Goal: Task Accomplishment & Management: Manage account settings

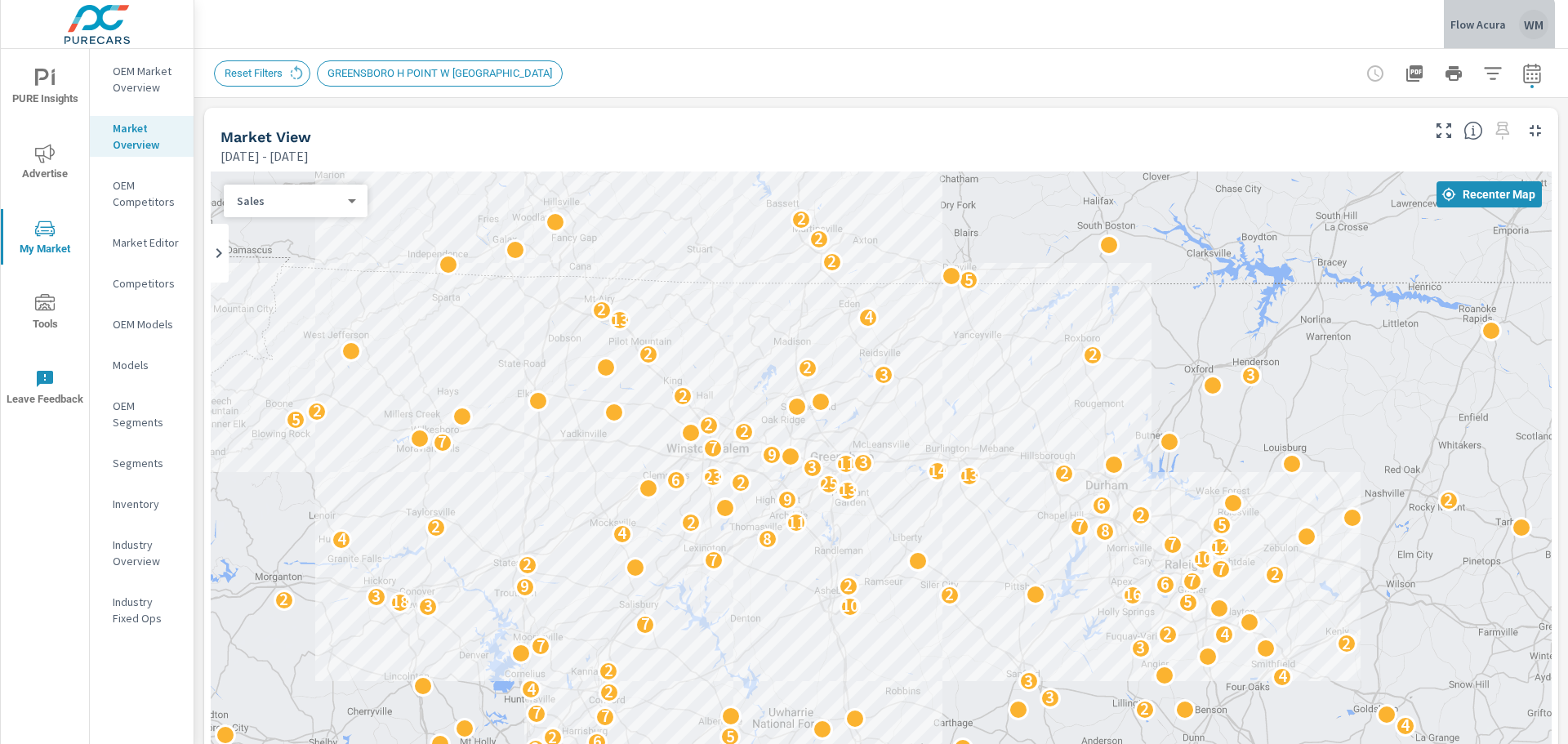
click at [1476, 27] on p "Flow Acura" at bounding box center [1478, 24] width 56 height 15
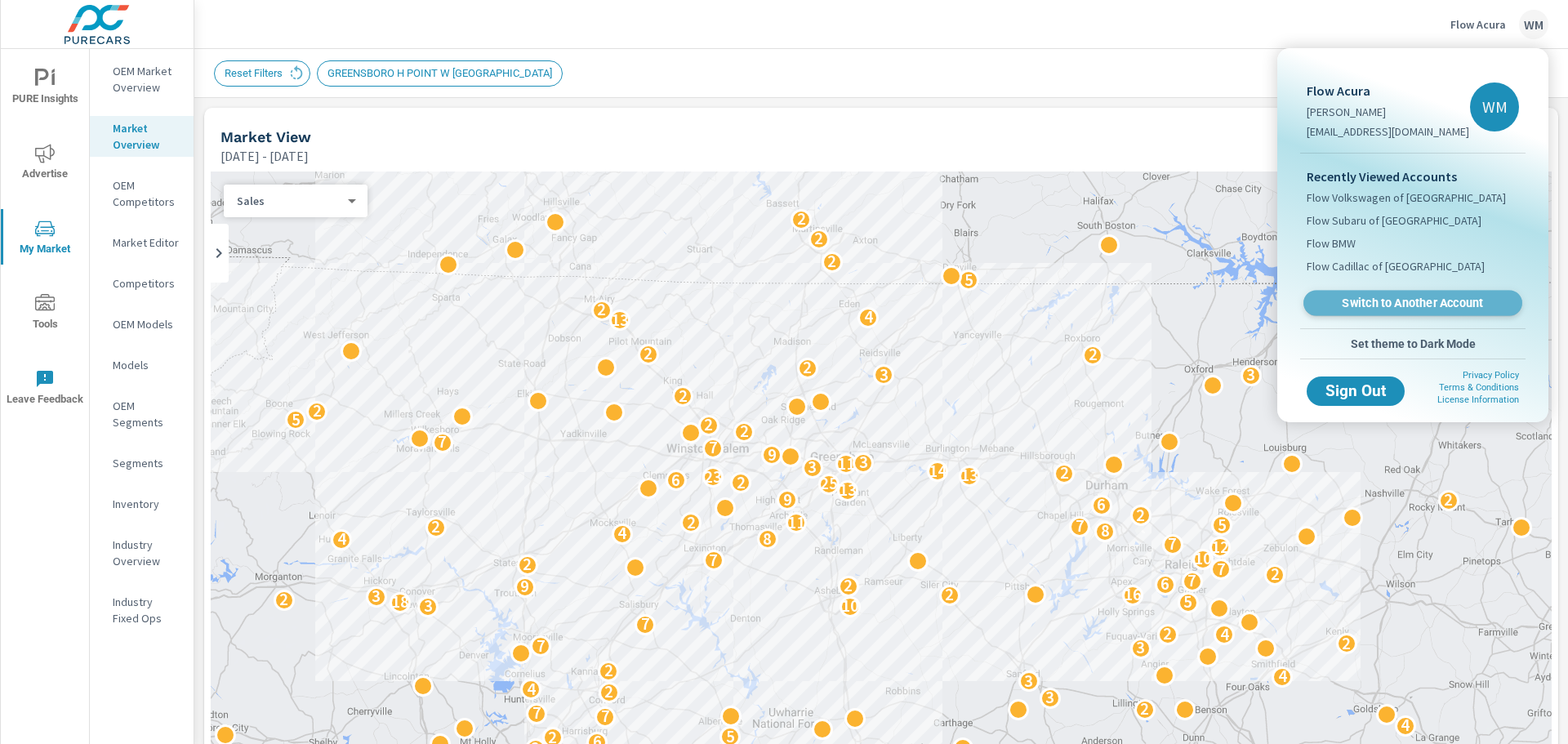
click at [1380, 302] on span "Switch to Another Account" at bounding box center [1412, 304] width 200 height 15
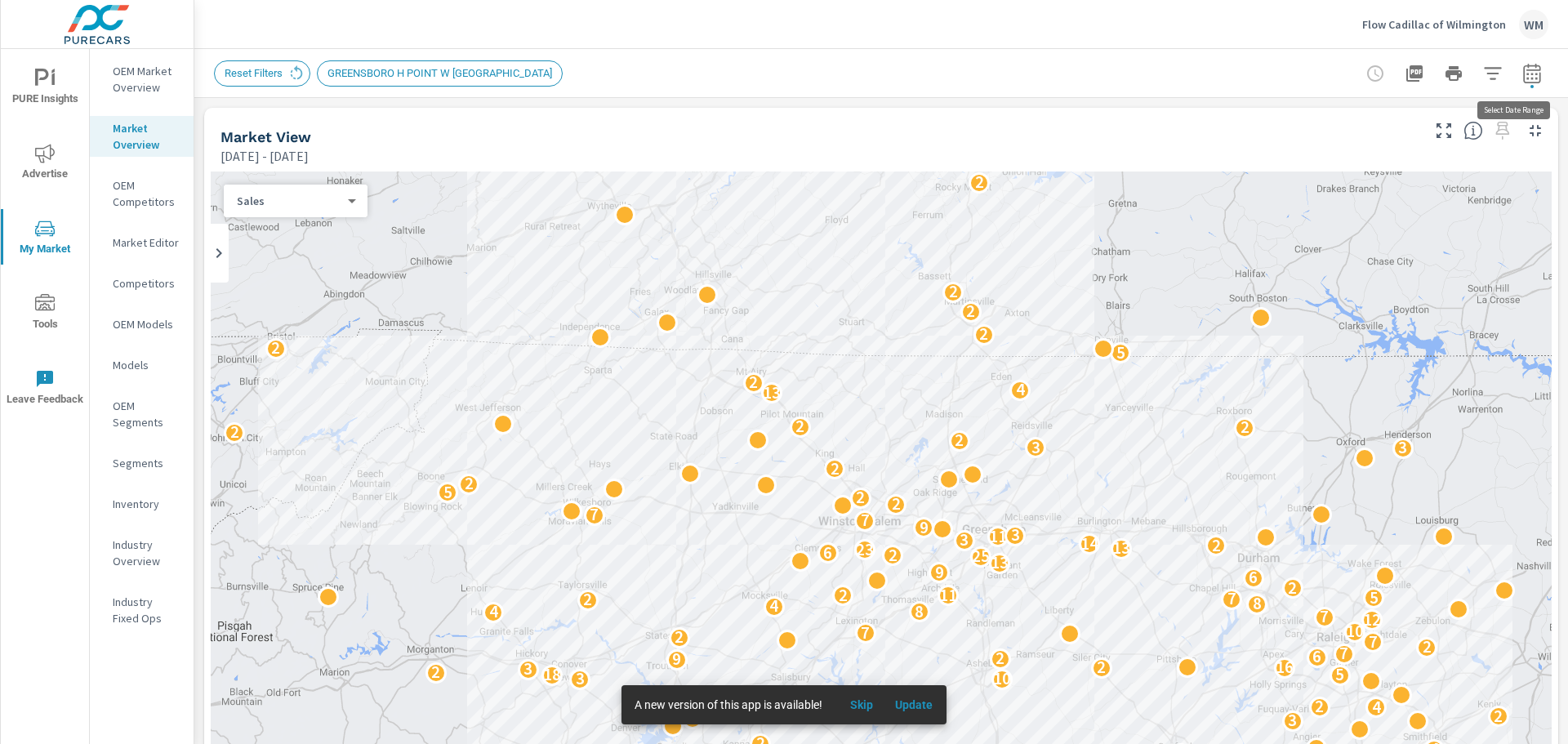
click at [1520, 83] on button "button" at bounding box center [1532, 74] width 33 height 32
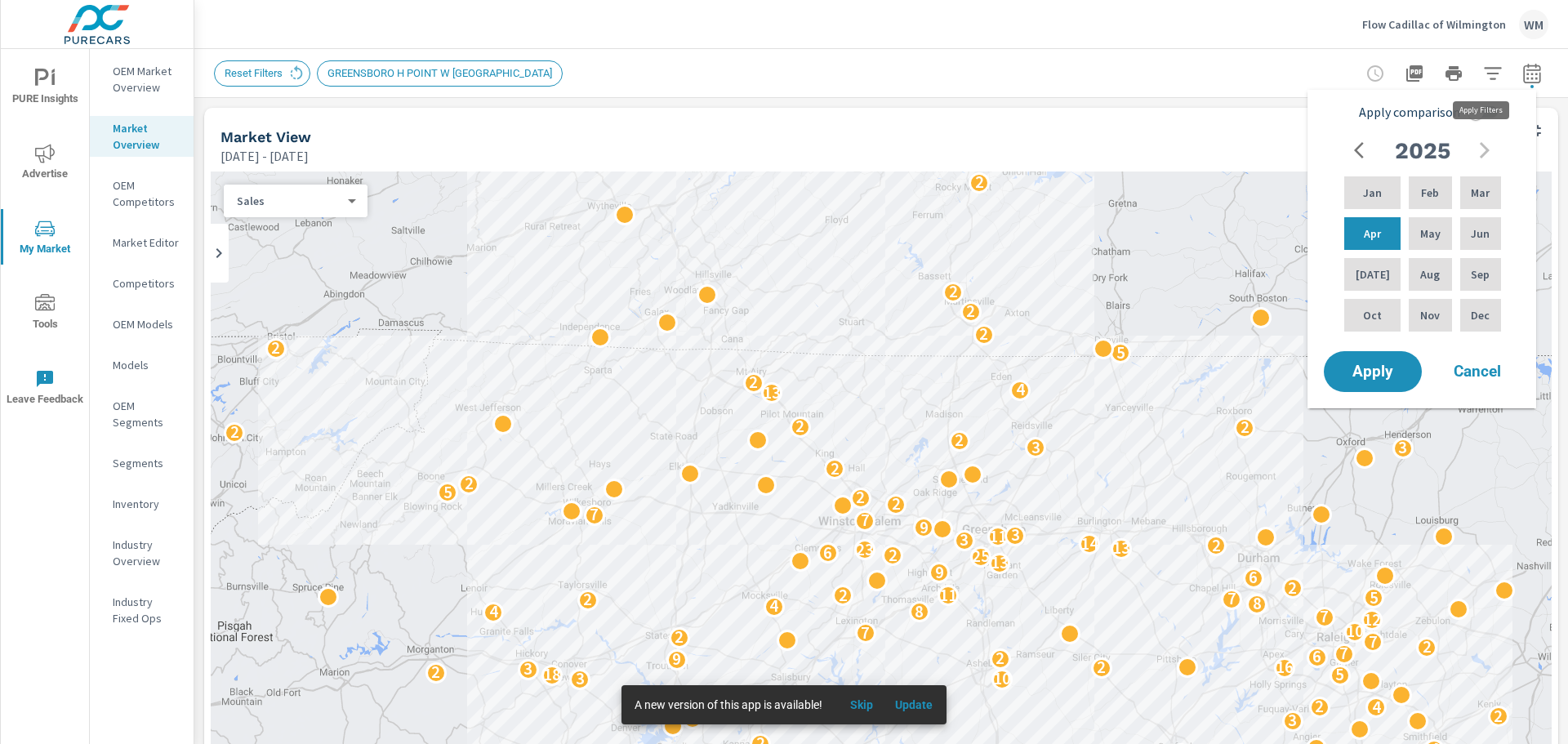
click at [1483, 78] on icon "button" at bounding box center [1493, 73] width 20 height 20
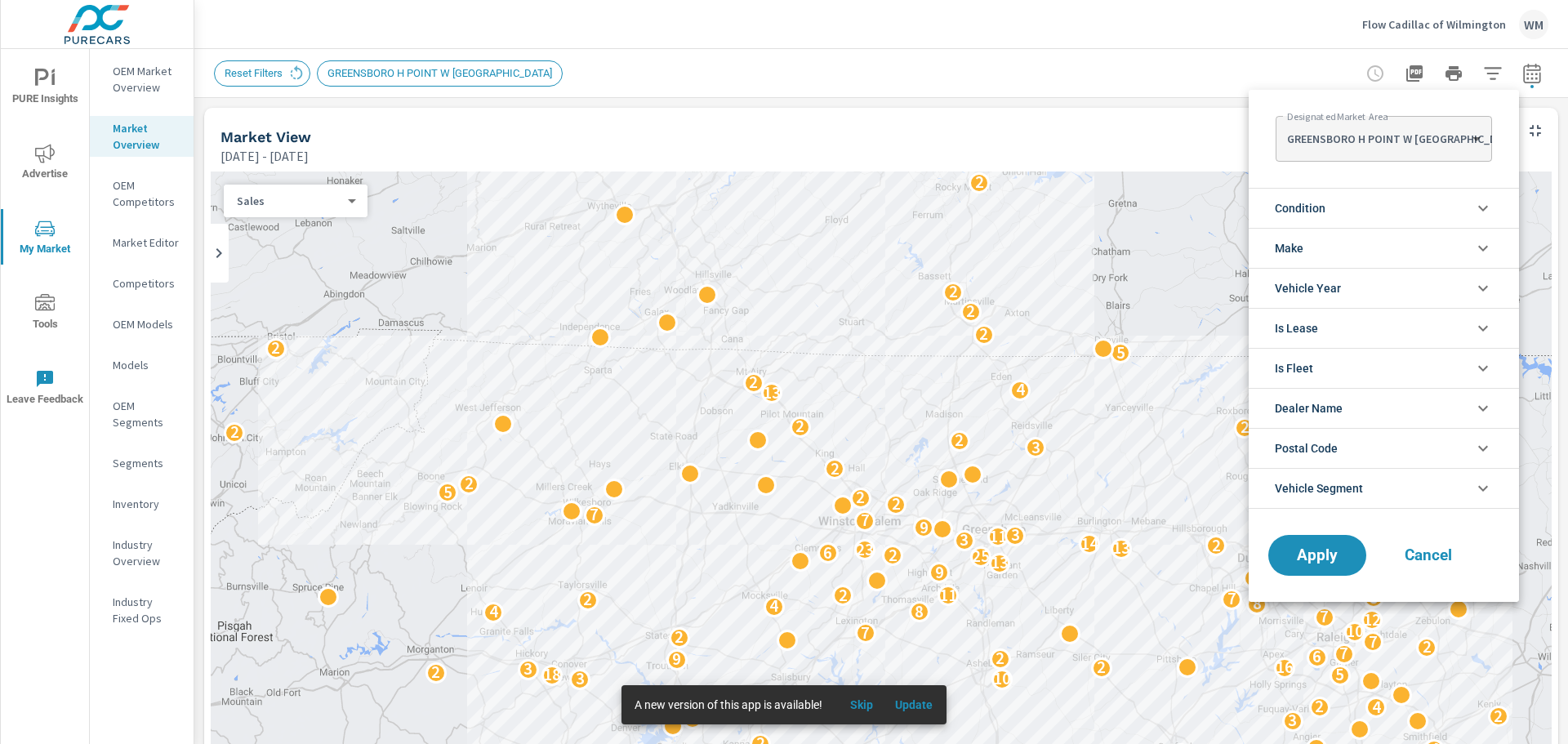
click at [444, 76] on div at bounding box center [784, 372] width 1568 height 744
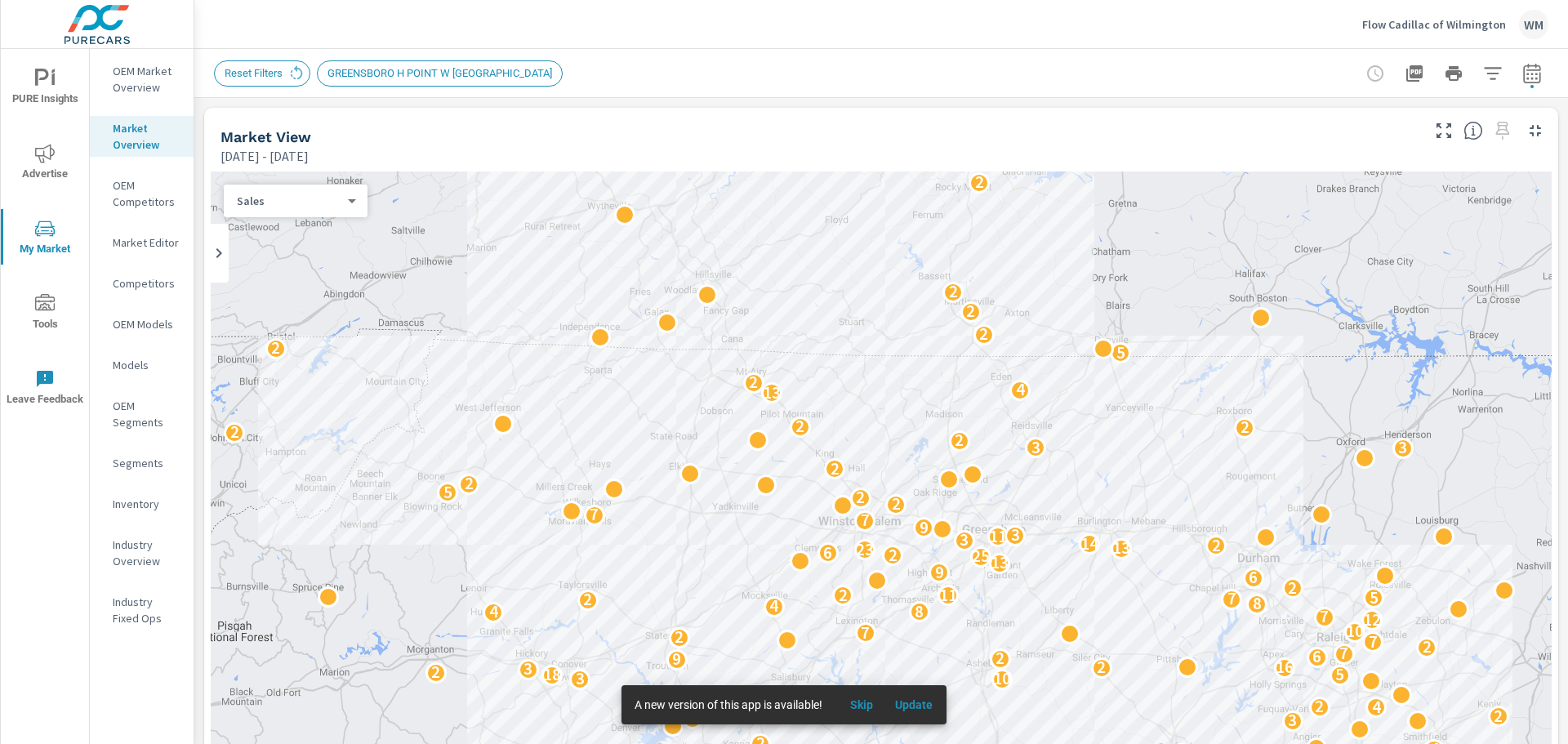
click at [459, 68] on span "GREENSBORO H POINT W [GEOGRAPHIC_DATA]" at bounding box center [439, 73] width 244 height 12
click at [1476, 80] on button "button" at bounding box center [1493, 74] width 33 height 32
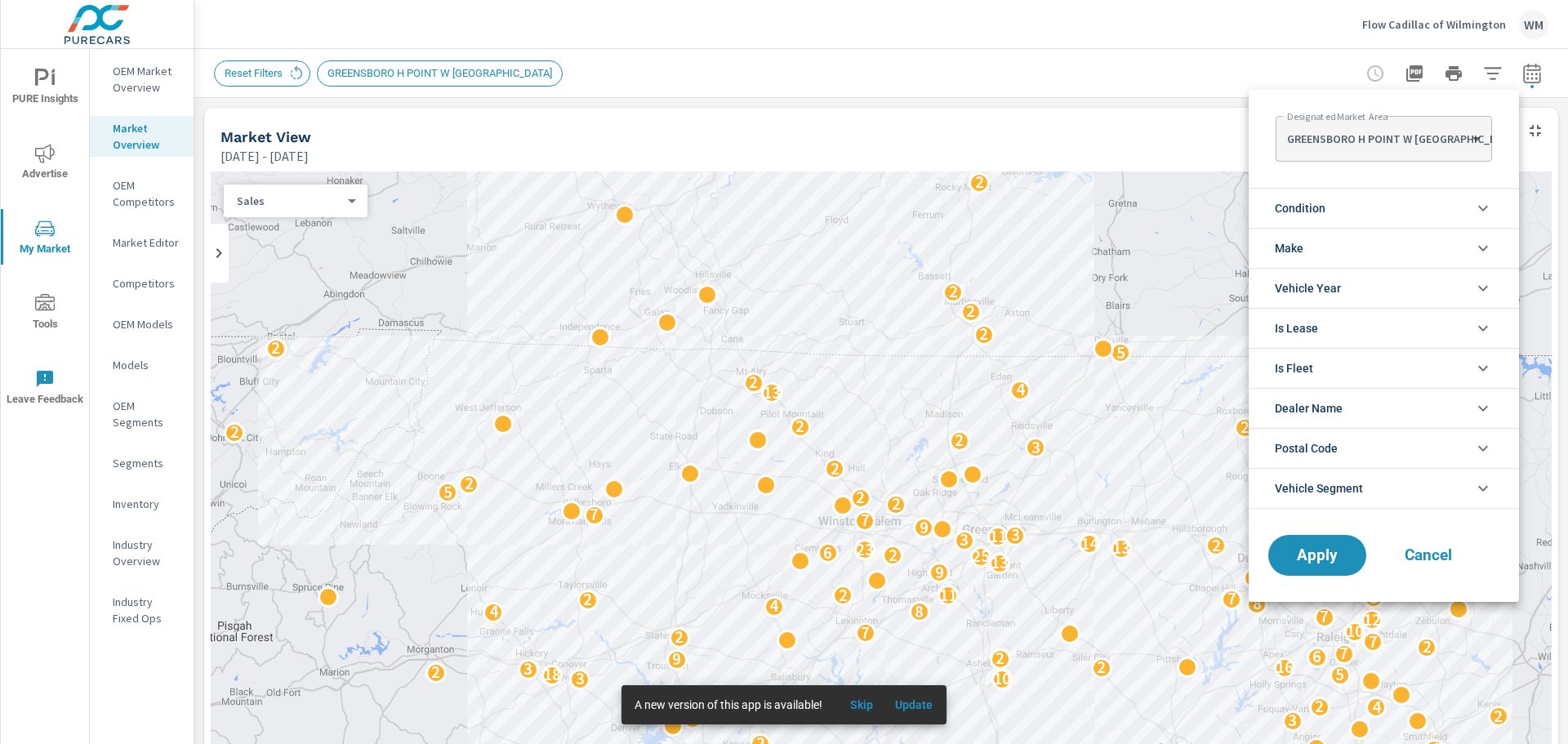
click at [1381, 139] on body "PURE Insights Advertise My Market Tools Leave Feedback OEM Market Overview Mark…" at bounding box center [784, 372] width 1568 height 744
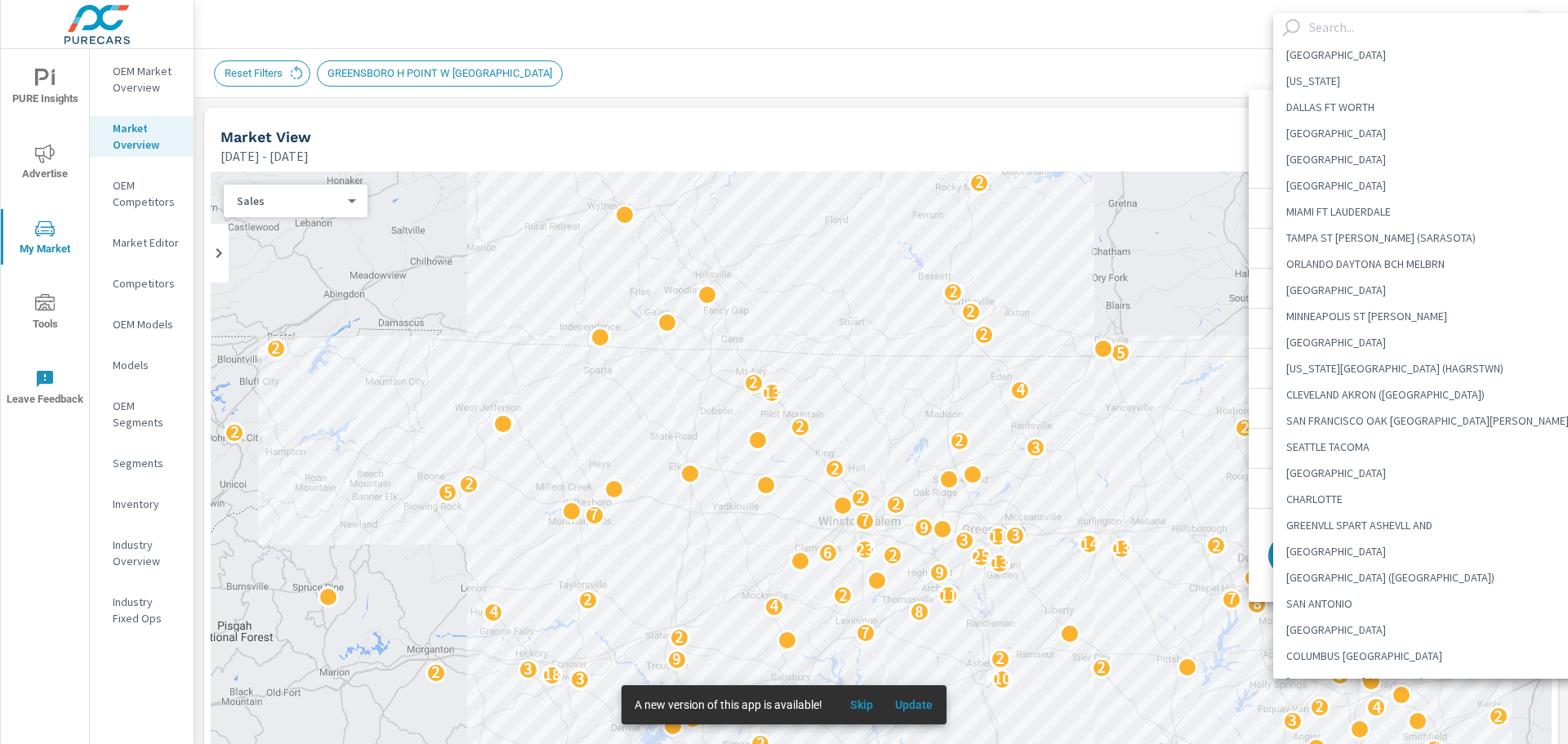
type Area "BIRMINGHAM ([PERSON_NAME] AND TUSC)"
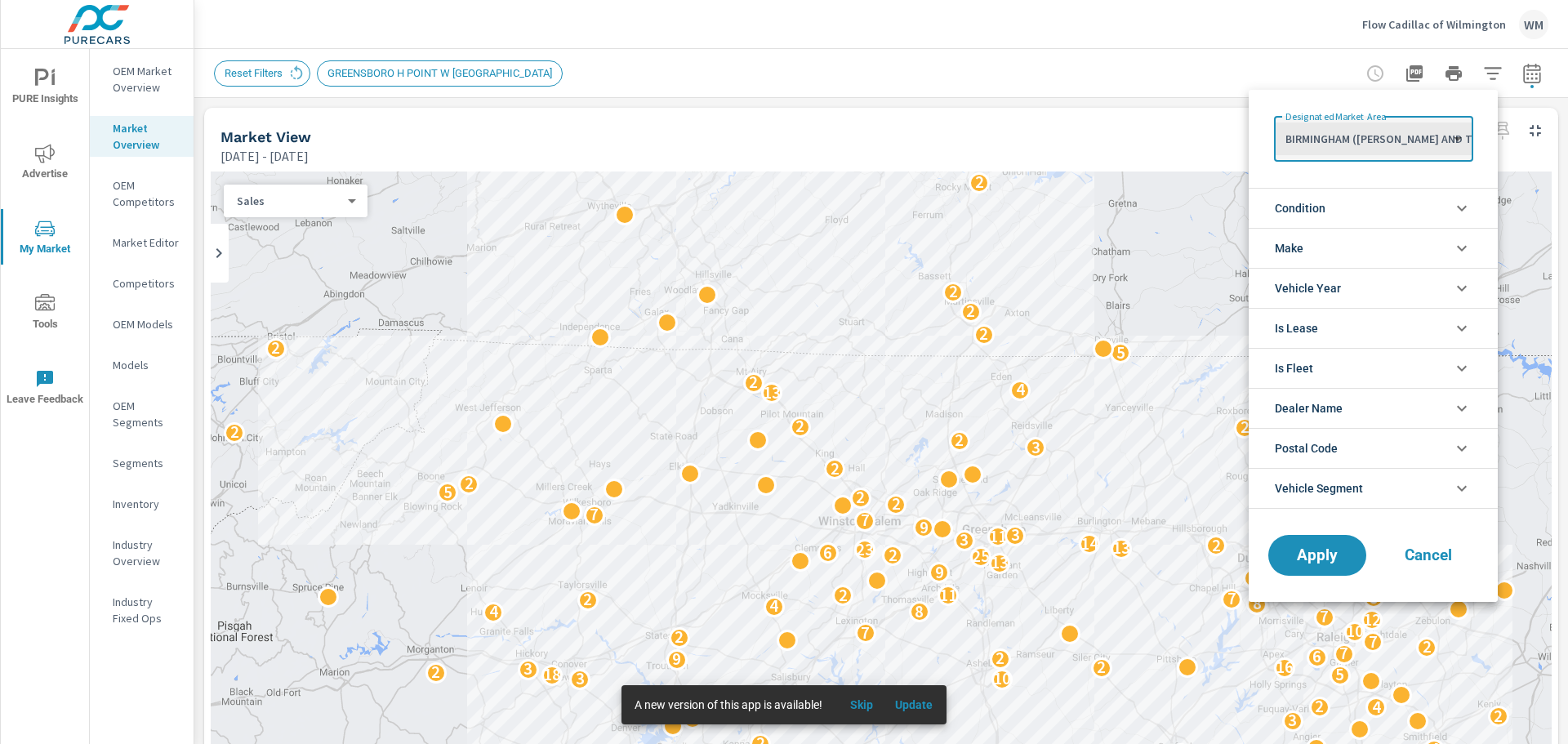
scroll to position [885, 0]
click at [1382, 137] on li "BIRMINGHAM ([PERSON_NAME] AND TUSC)" at bounding box center [1393, 138] width 241 height 15
click at [1382, 137] on body "PURE Insights Advertise My Market Tools Leave Feedback OEM Market Overview Mark…" at bounding box center [784, 372] width 1568 height 744
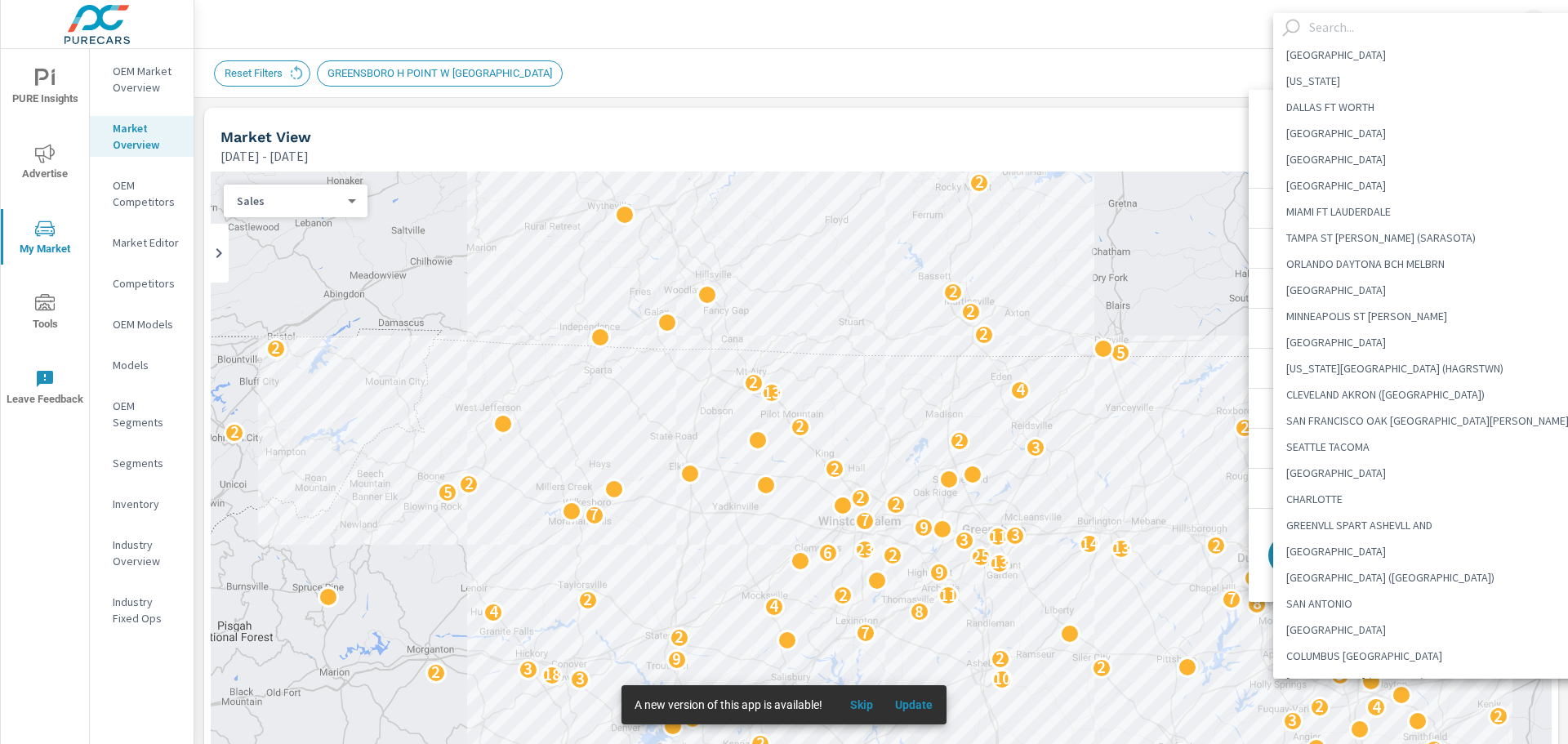
scroll to position [676, 0]
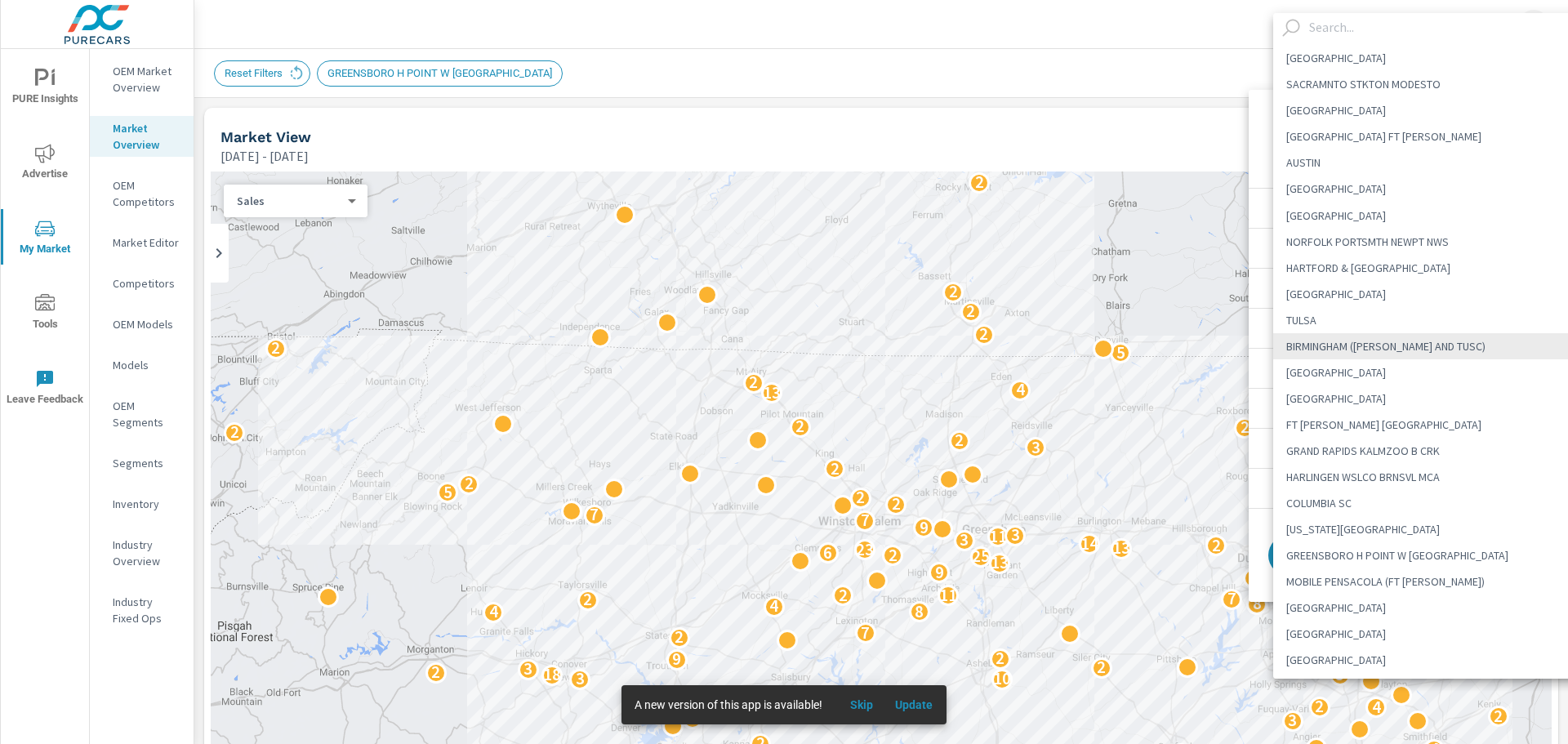
click at [1353, 32] on input "text" at bounding box center [1448, 27] width 292 height 28
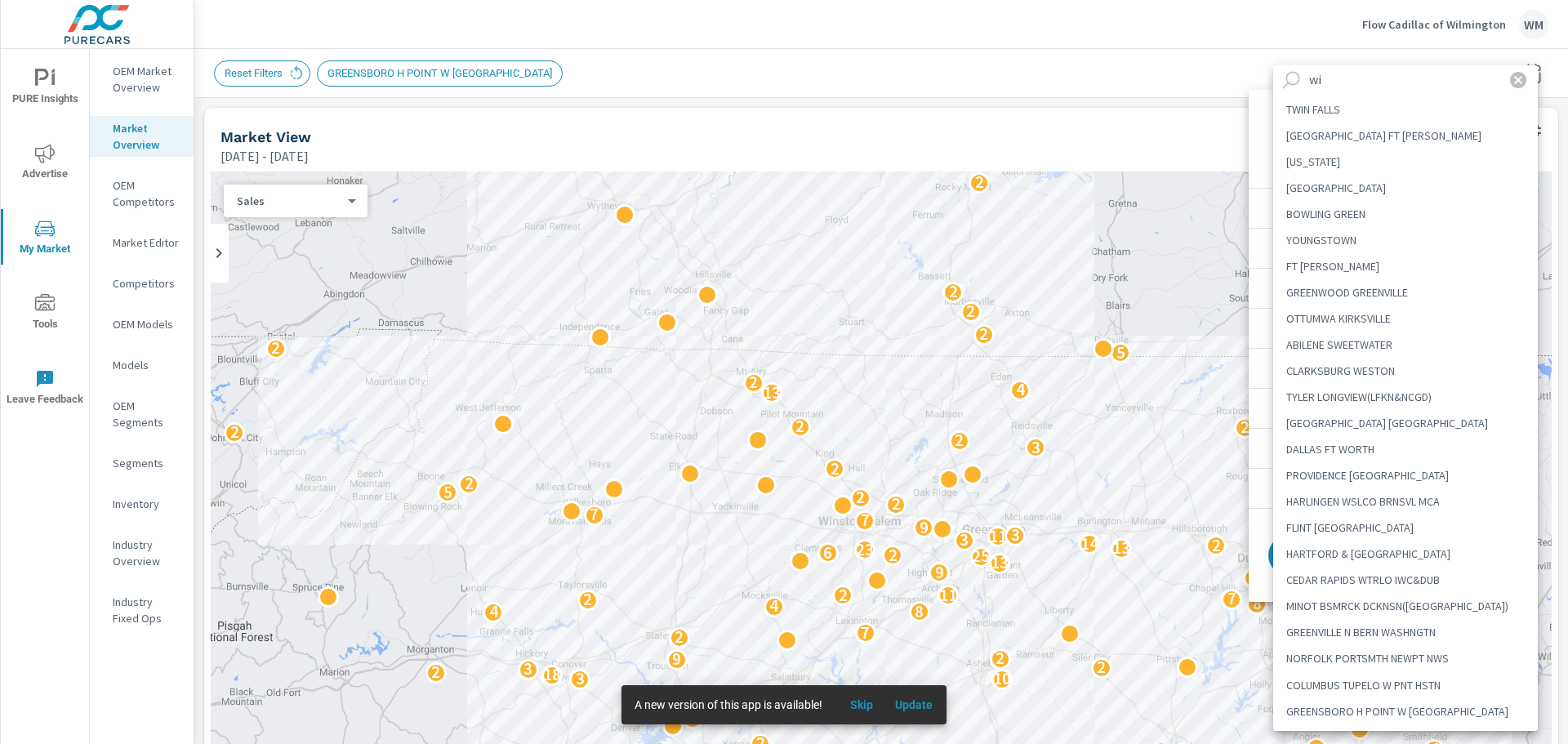
scroll to position [0, 0]
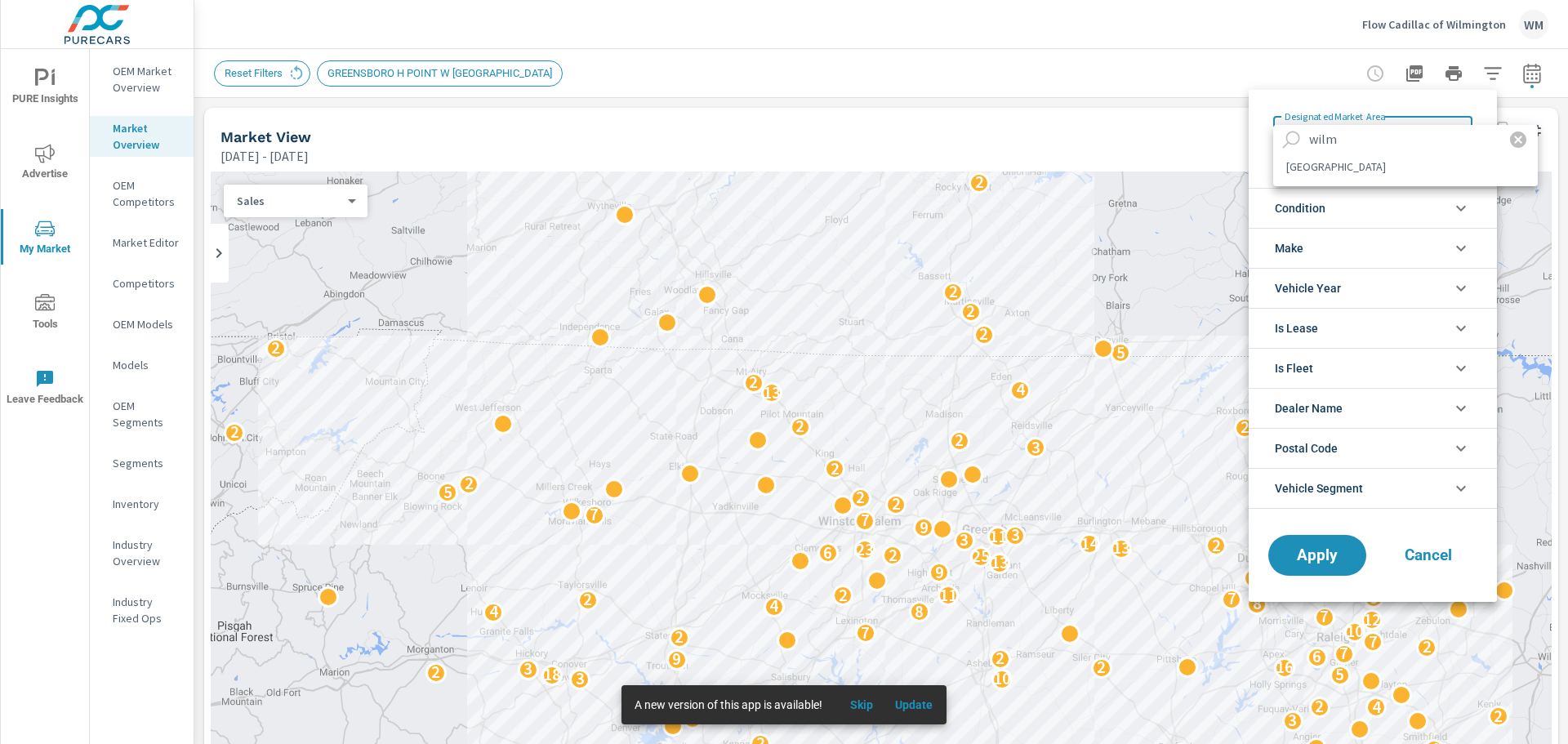
type input "wilm"
click at [1332, 163] on li "[GEOGRAPHIC_DATA]" at bounding box center [1405, 166] width 264 height 27
type Area "[GEOGRAPHIC_DATA]"
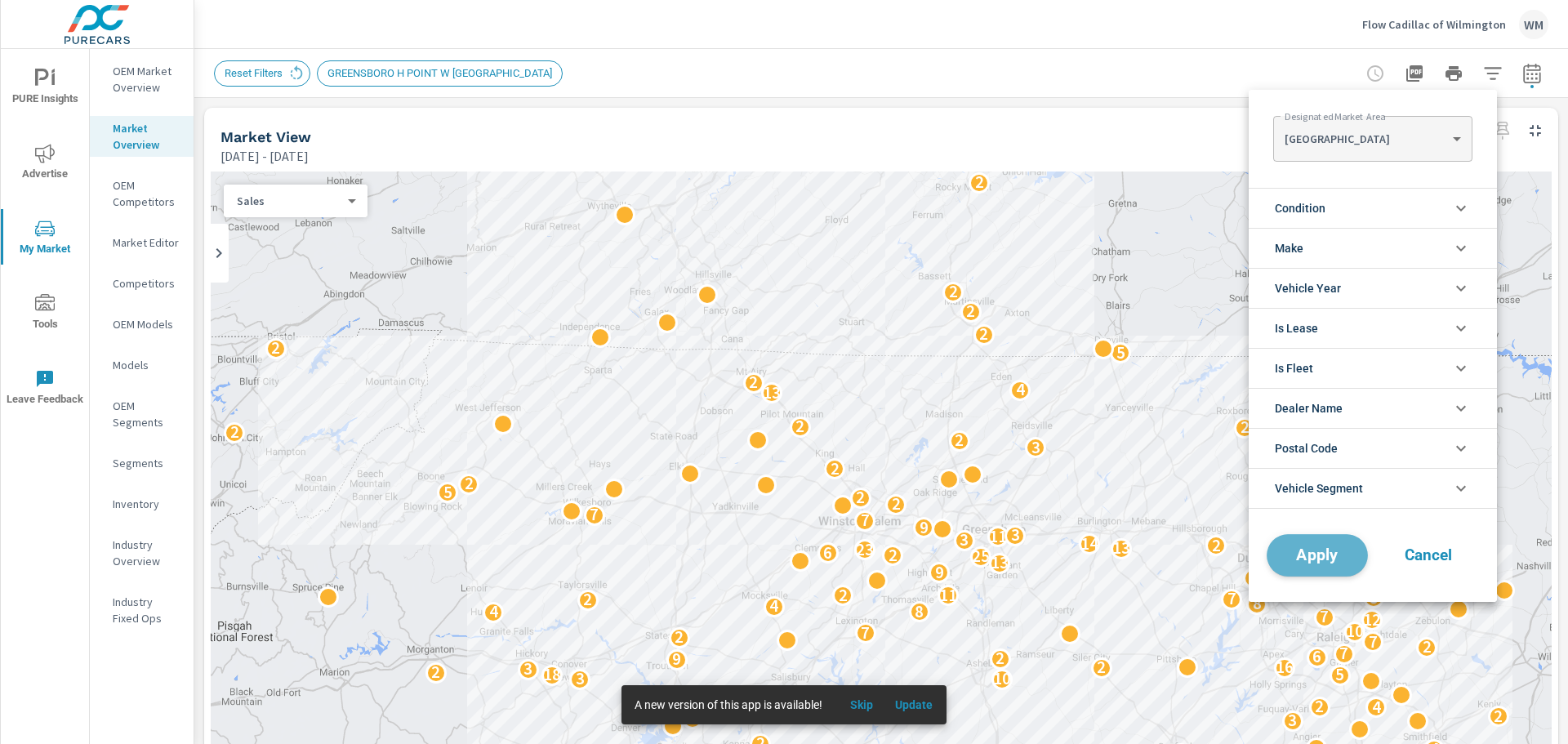
click at [1325, 541] on button "Apply" at bounding box center [1317, 555] width 101 height 43
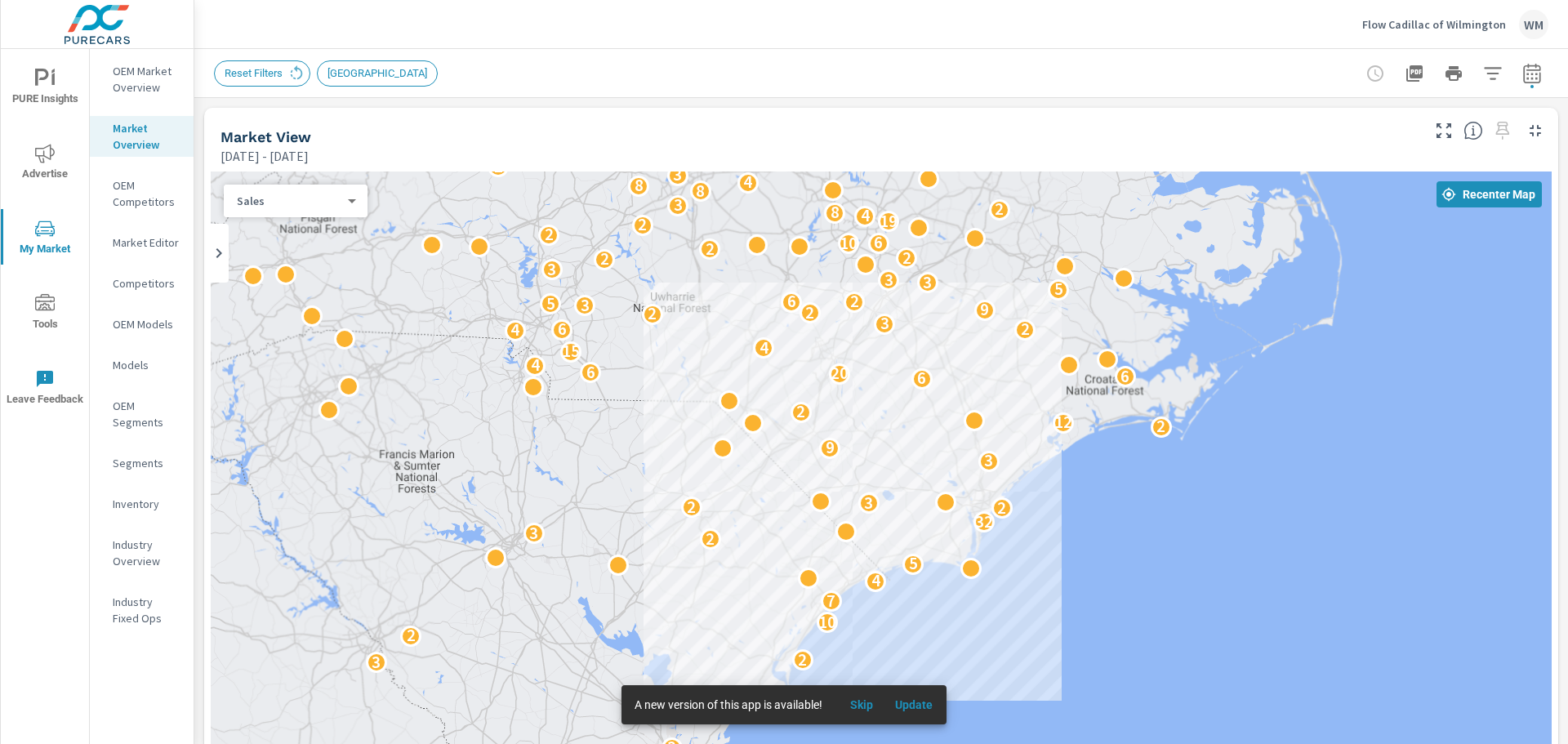
drag, startPoint x: 1168, startPoint y: 500, endPoint x: 1044, endPoint y: 509, distance: 124.3
click at [1044, 509] on div "3 3 4 3 3 2 2 10 7 2 4 2 3 4 5 2 3 2 32 2 2 3 3 9 2 12 2 6 6 20 6 4 15 4 4 6 2 …" at bounding box center [881, 502] width 1341 height 663
click at [1451, 17] on p "Flow Cadillac of Wilmington" at bounding box center [1434, 24] width 144 height 15
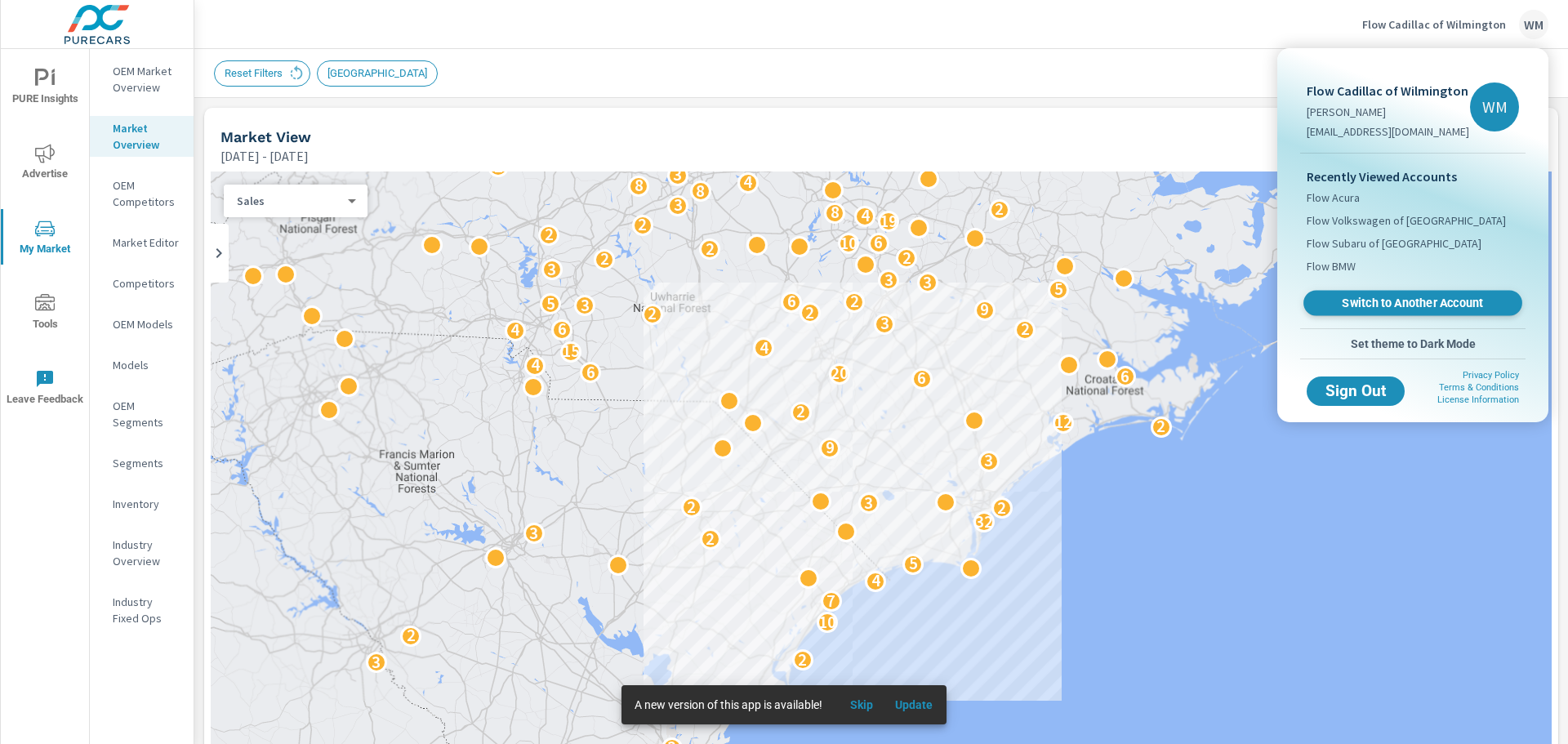
click at [1381, 299] on span "Switch to Another Account" at bounding box center [1412, 304] width 200 height 15
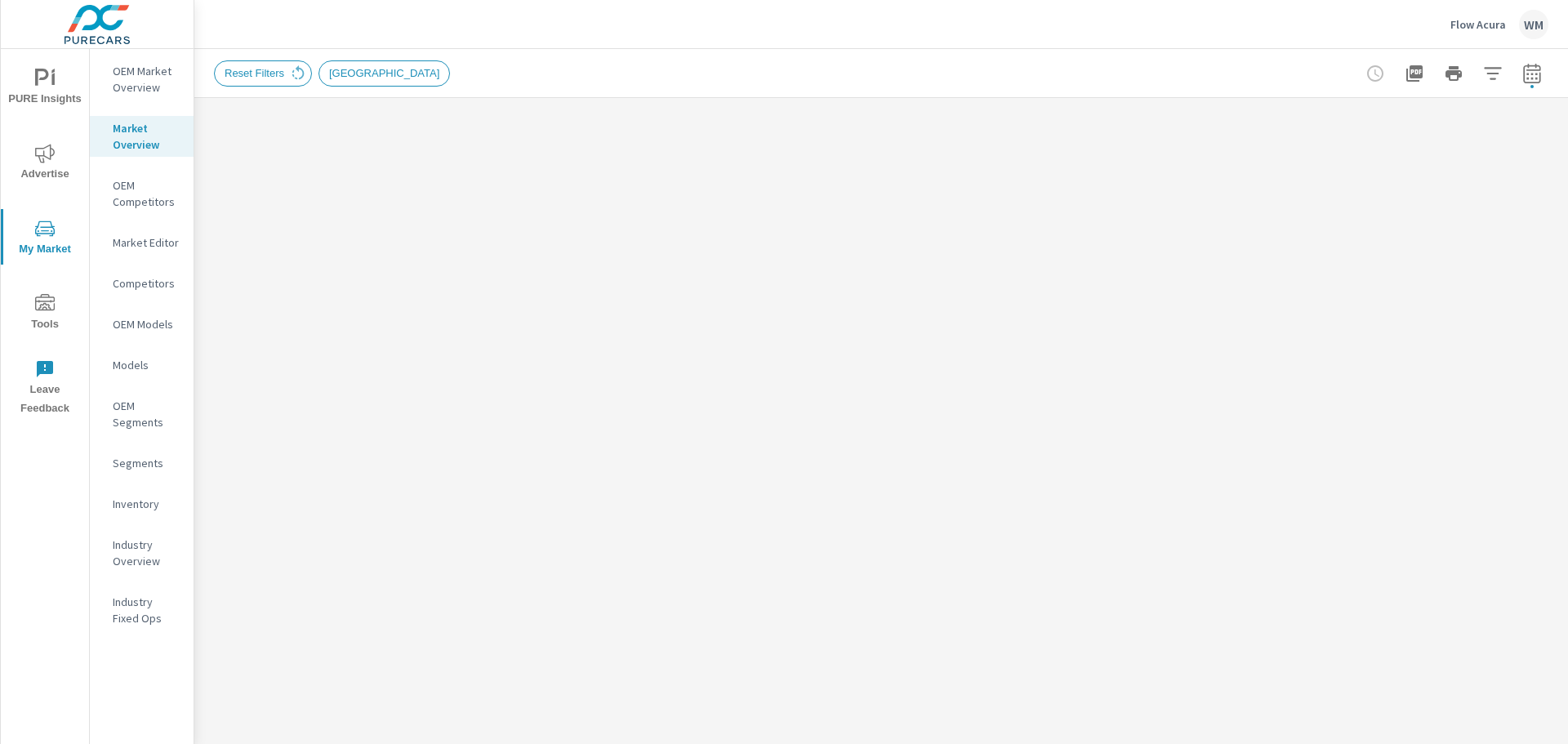
click at [1459, 25] on p "Flow Acura" at bounding box center [1478, 24] width 56 height 15
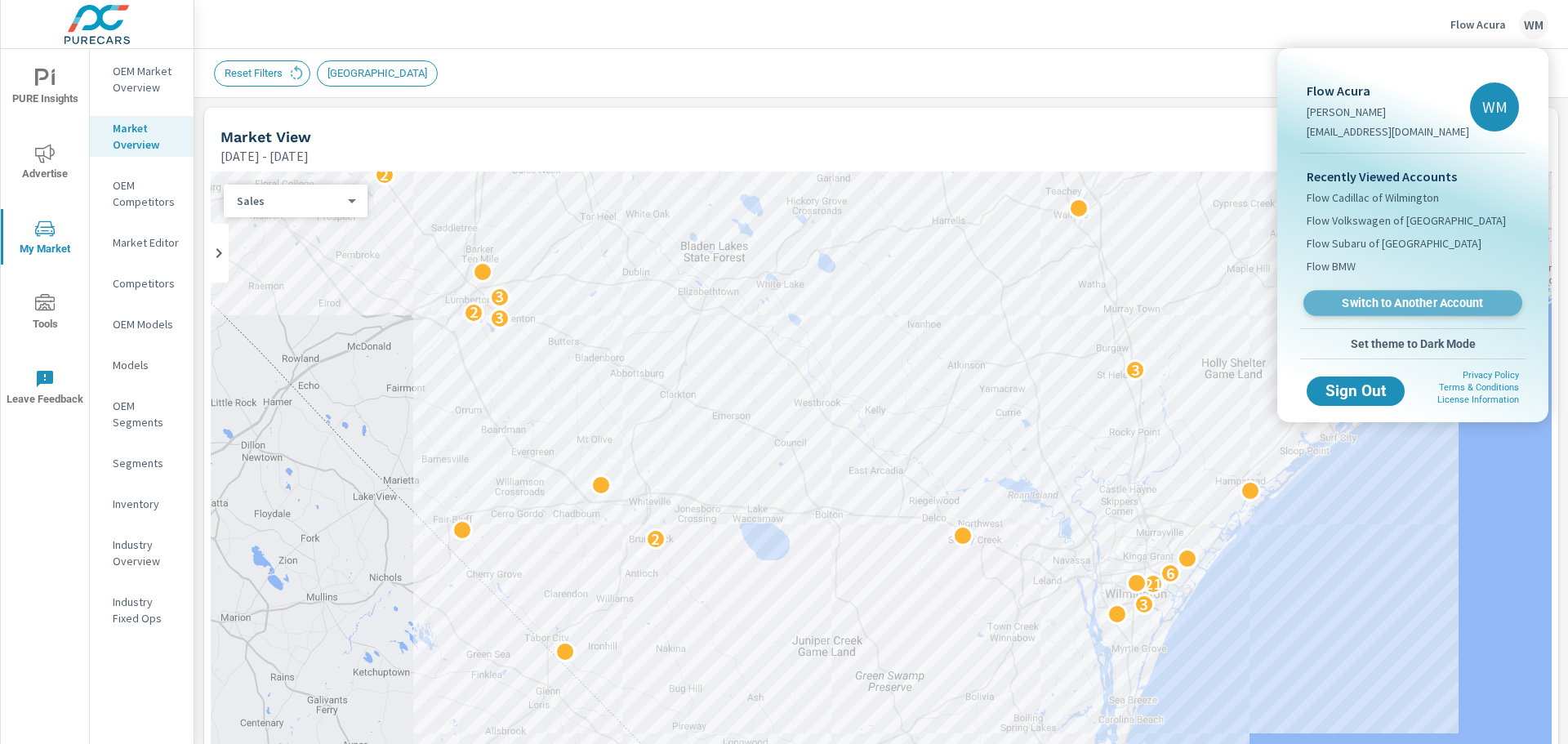
click at [1430, 306] on span "Switch to Another Account" at bounding box center [1412, 304] width 200 height 15
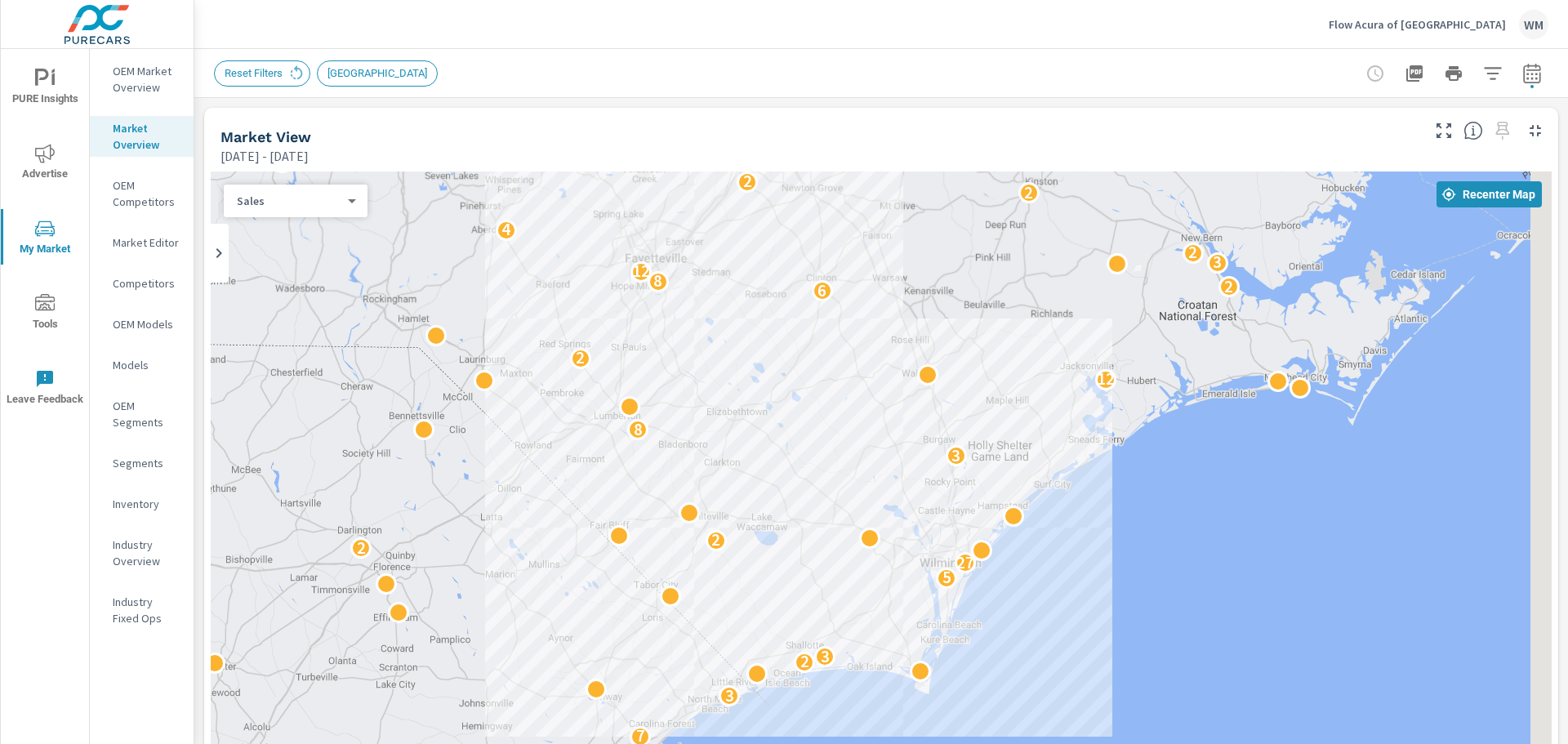
drag, startPoint x: 1290, startPoint y: 568, endPoint x: 1083, endPoint y: 552, distance: 207.6
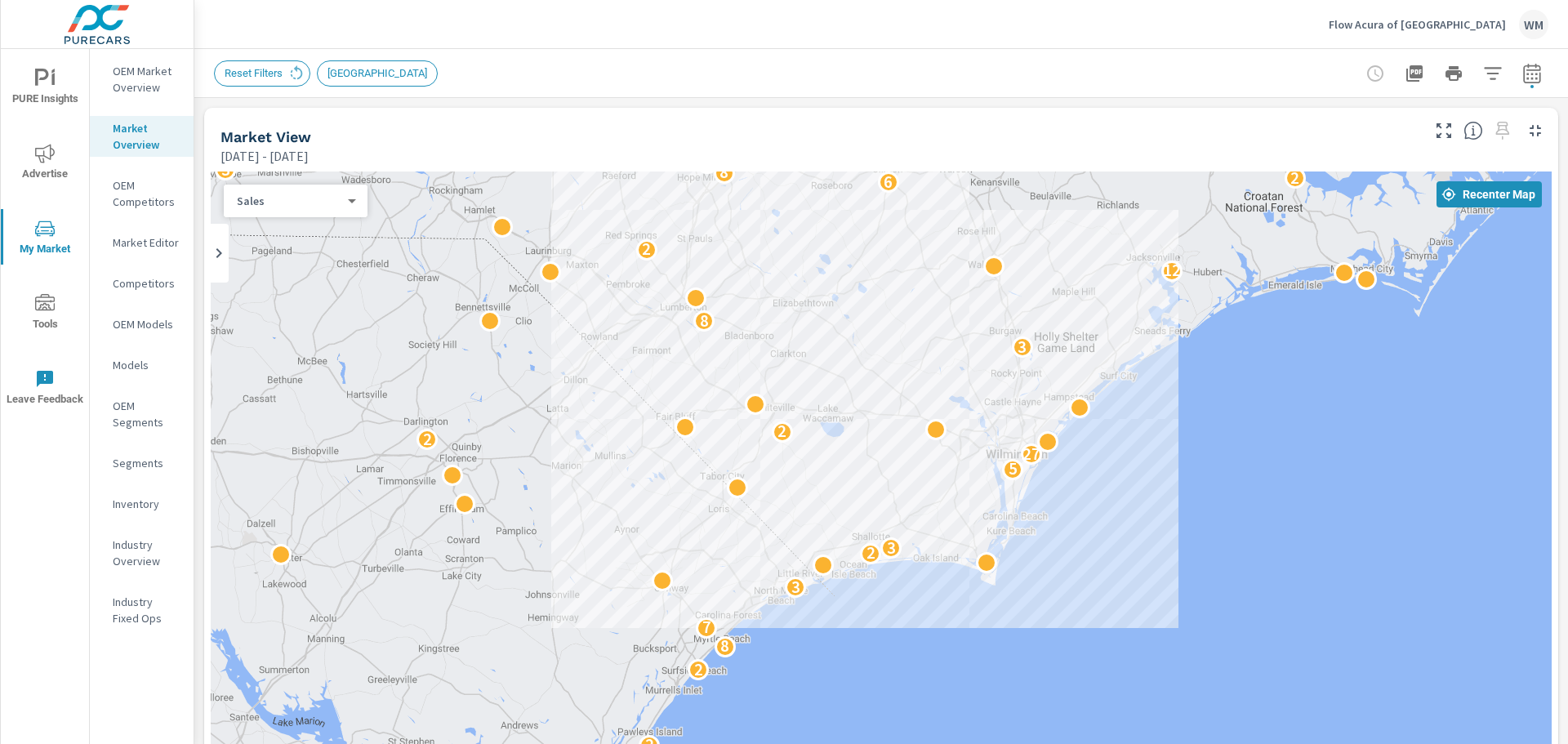
drag, startPoint x: 1035, startPoint y: 541, endPoint x: 1118, endPoint y: 450, distance: 123.2
